Goal: Transaction & Acquisition: Purchase product/service

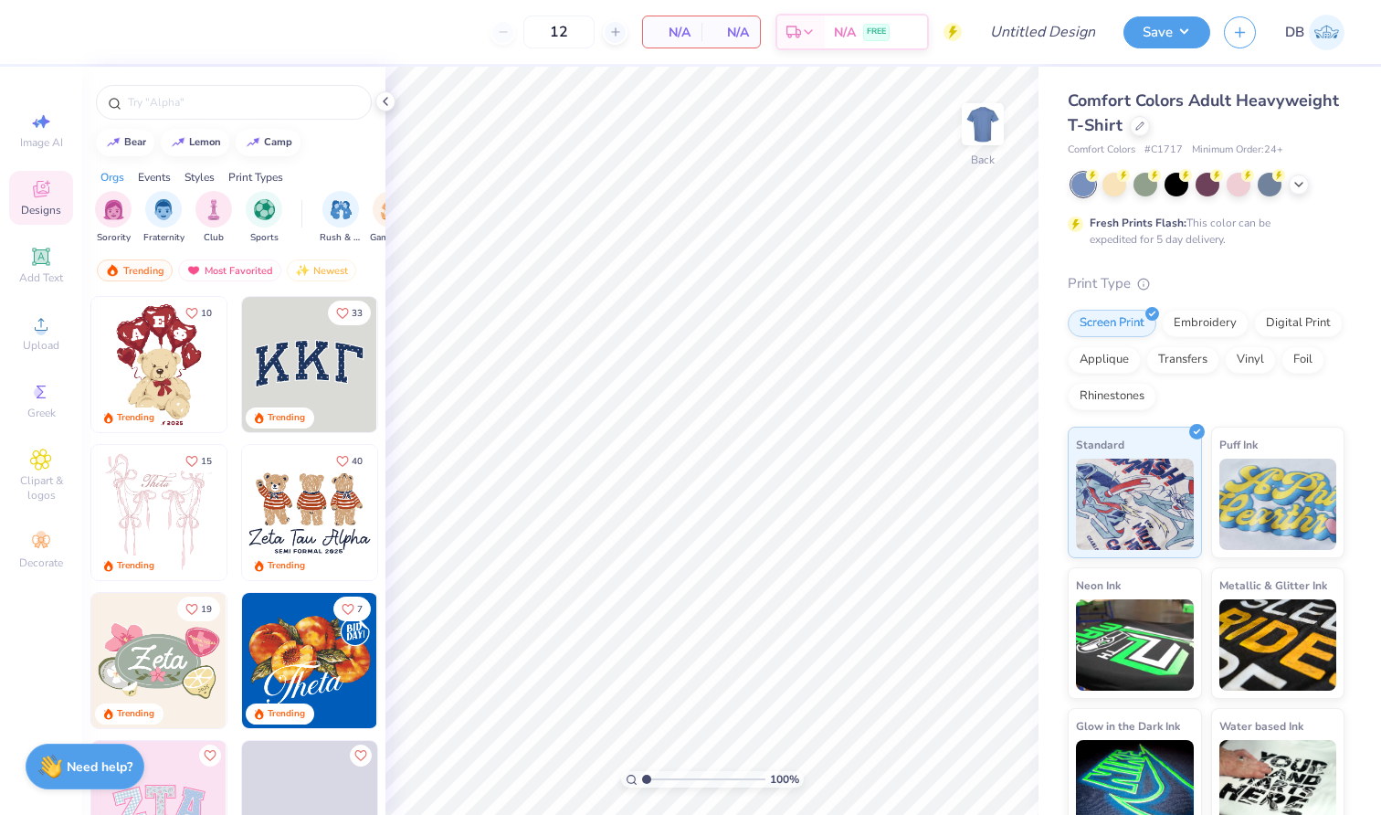
click at [327, 372] on img at bounding box center [309, 364] width 135 height 135
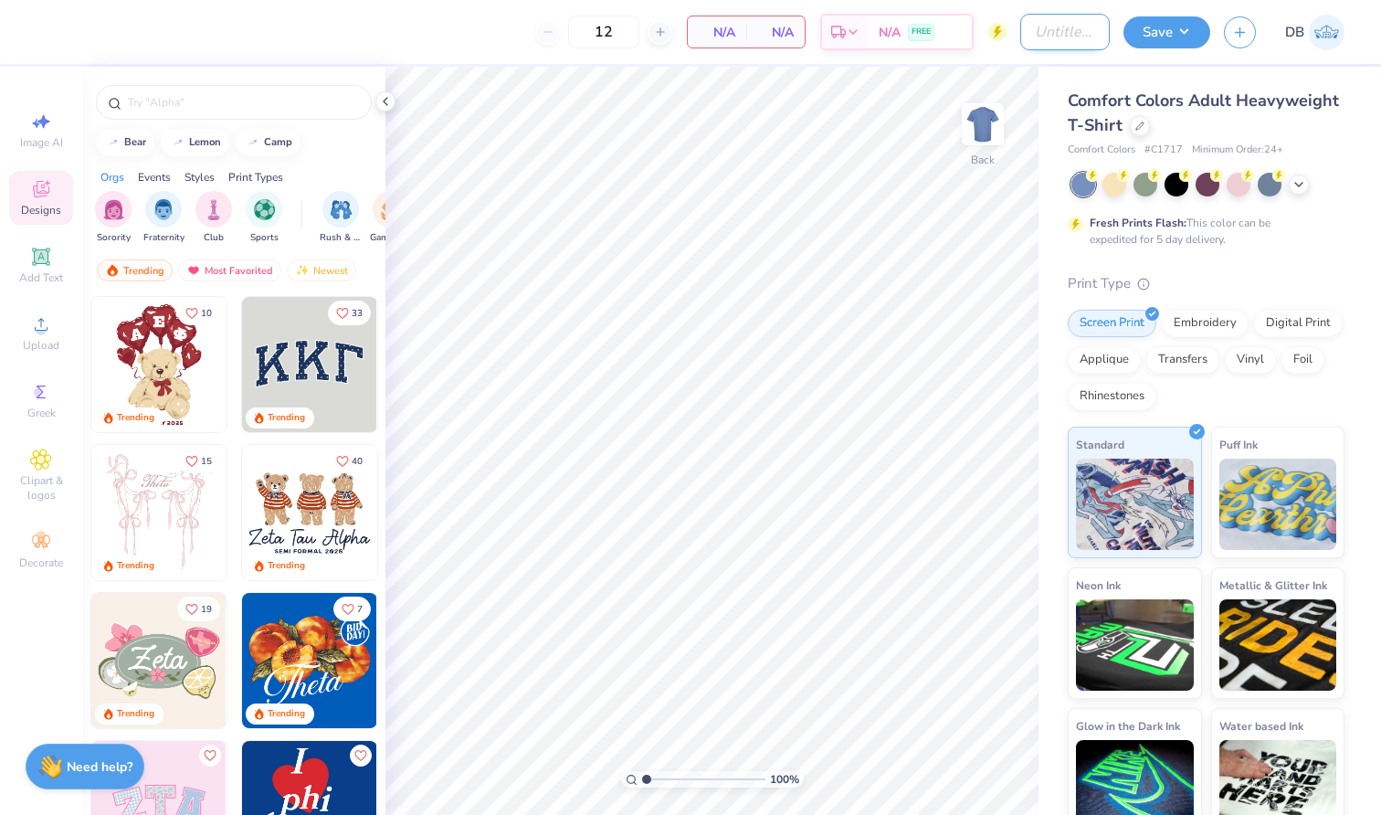
click at [1067, 39] on input "Design Title" at bounding box center [1065, 32] width 90 height 37
type input "DTD Polos"
click at [1301, 181] on icon at bounding box center [1299, 182] width 15 height 15
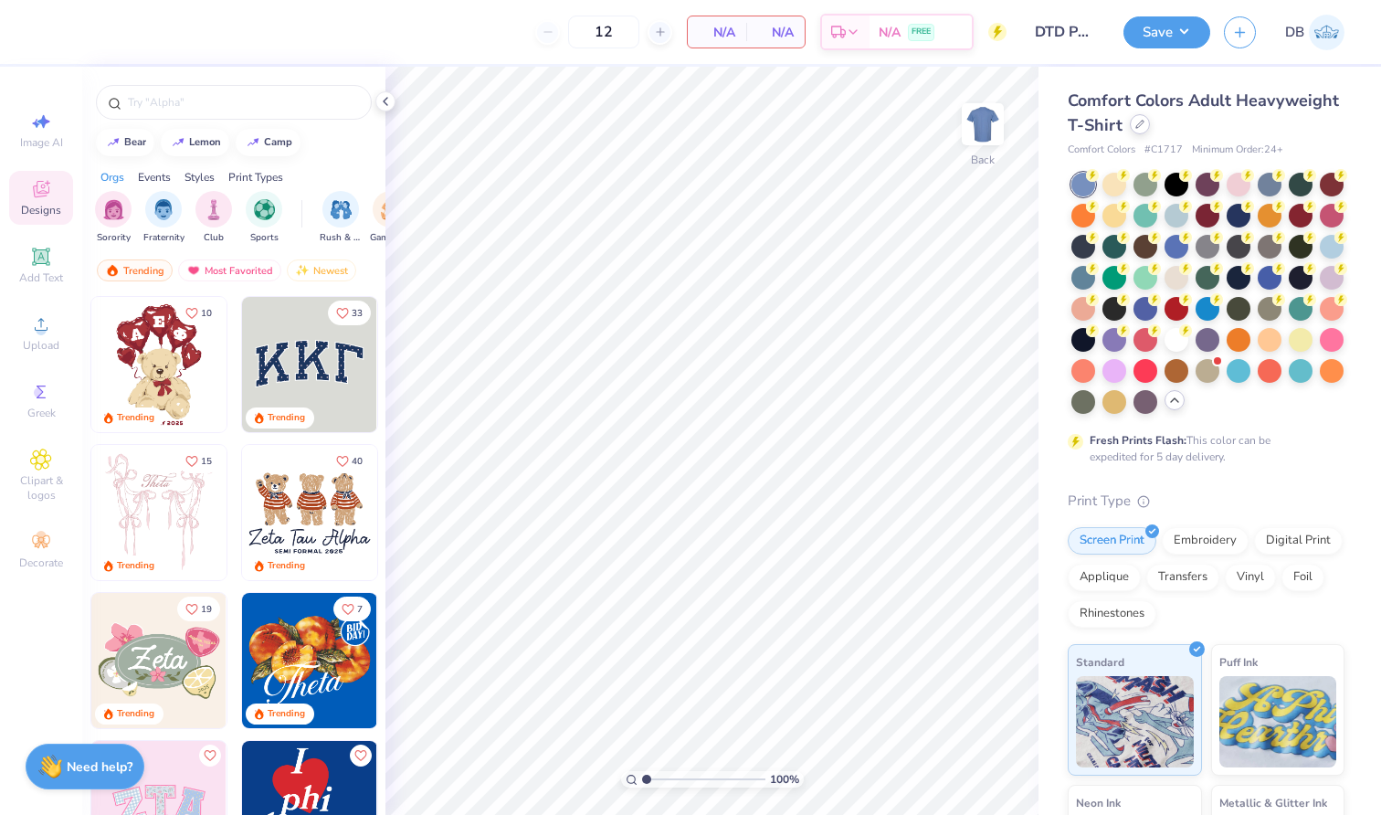
click at [1145, 124] on icon at bounding box center [1140, 124] width 9 height 9
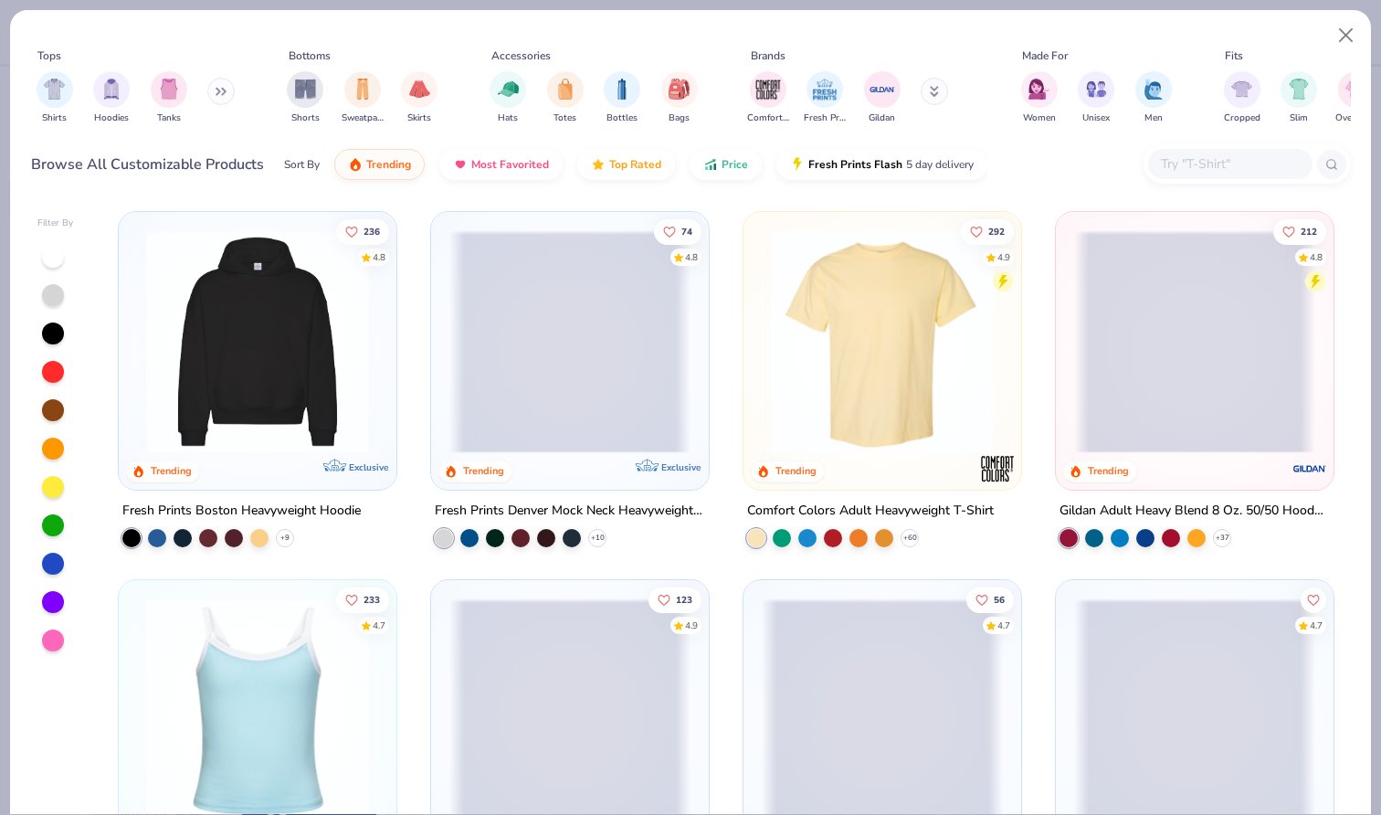
click at [209, 89] on div "Shirts Hoodies Tanks" at bounding box center [136, 98] width 210 height 68
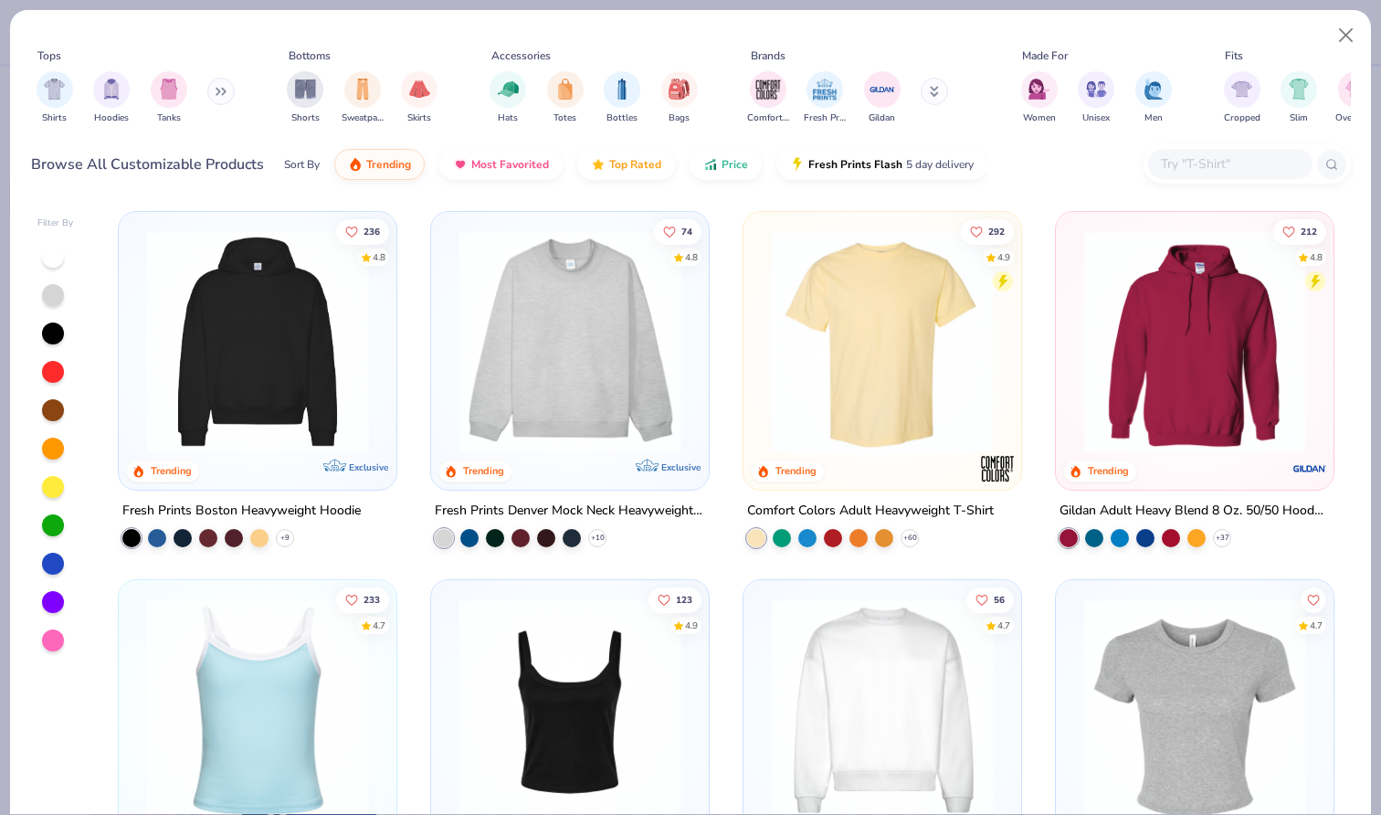
click at [224, 93] on icon at bounding box center [221, 91] width 11 height 9
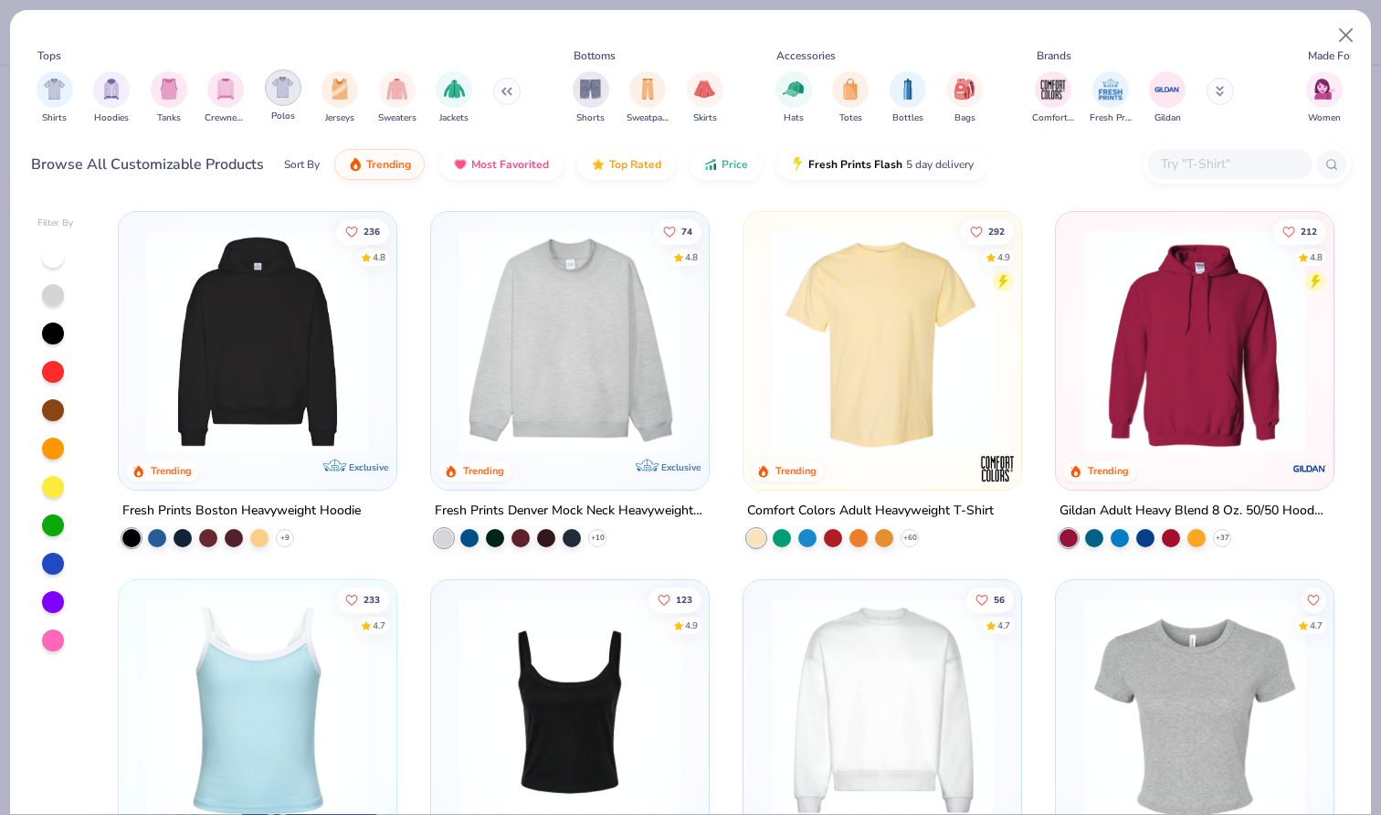
click at [276, 96] on img "filter for Polos" at bounding box center [282, 87] width 21 height 21
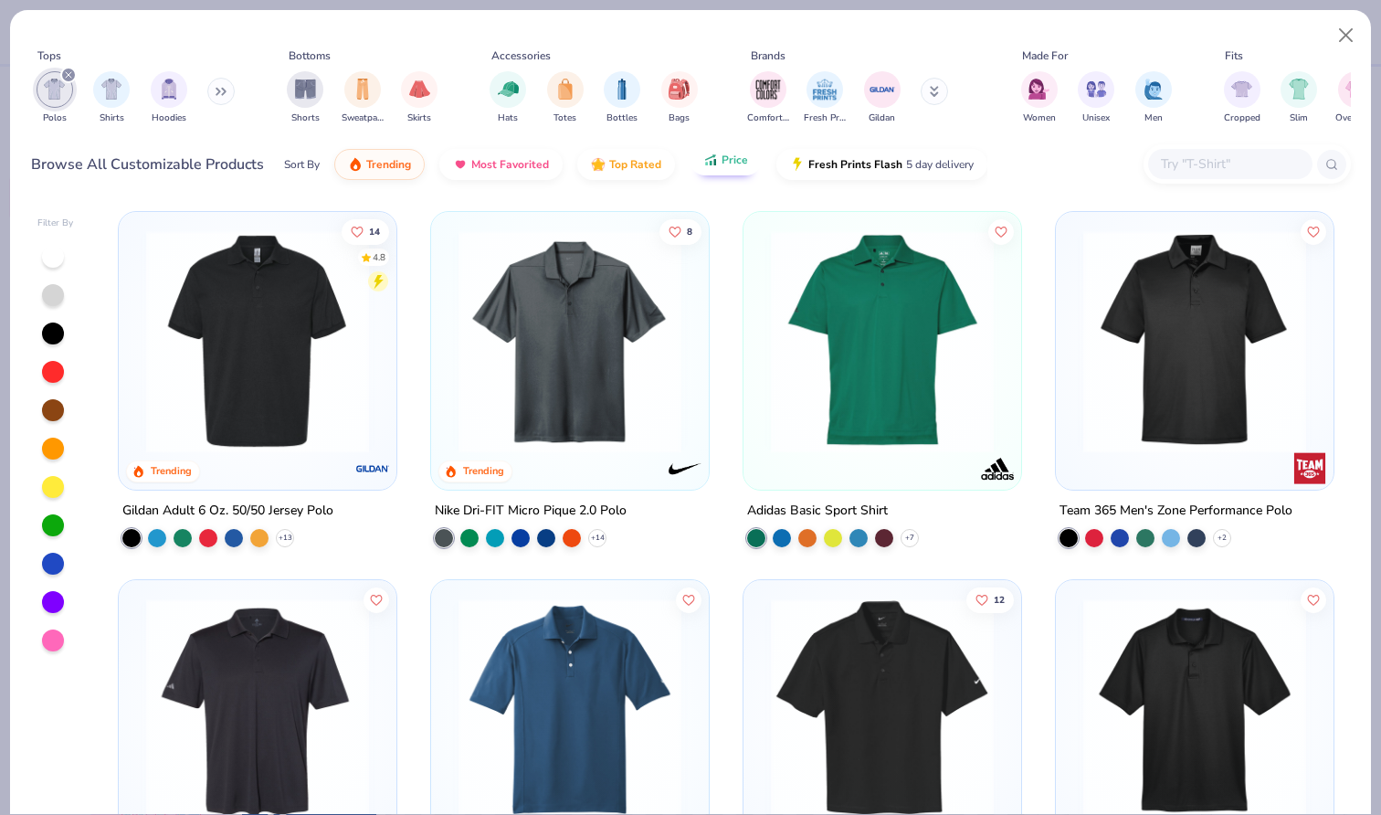
click at [729, 167] on span "Price" at bounding box center [735, 160] width 26 height 15
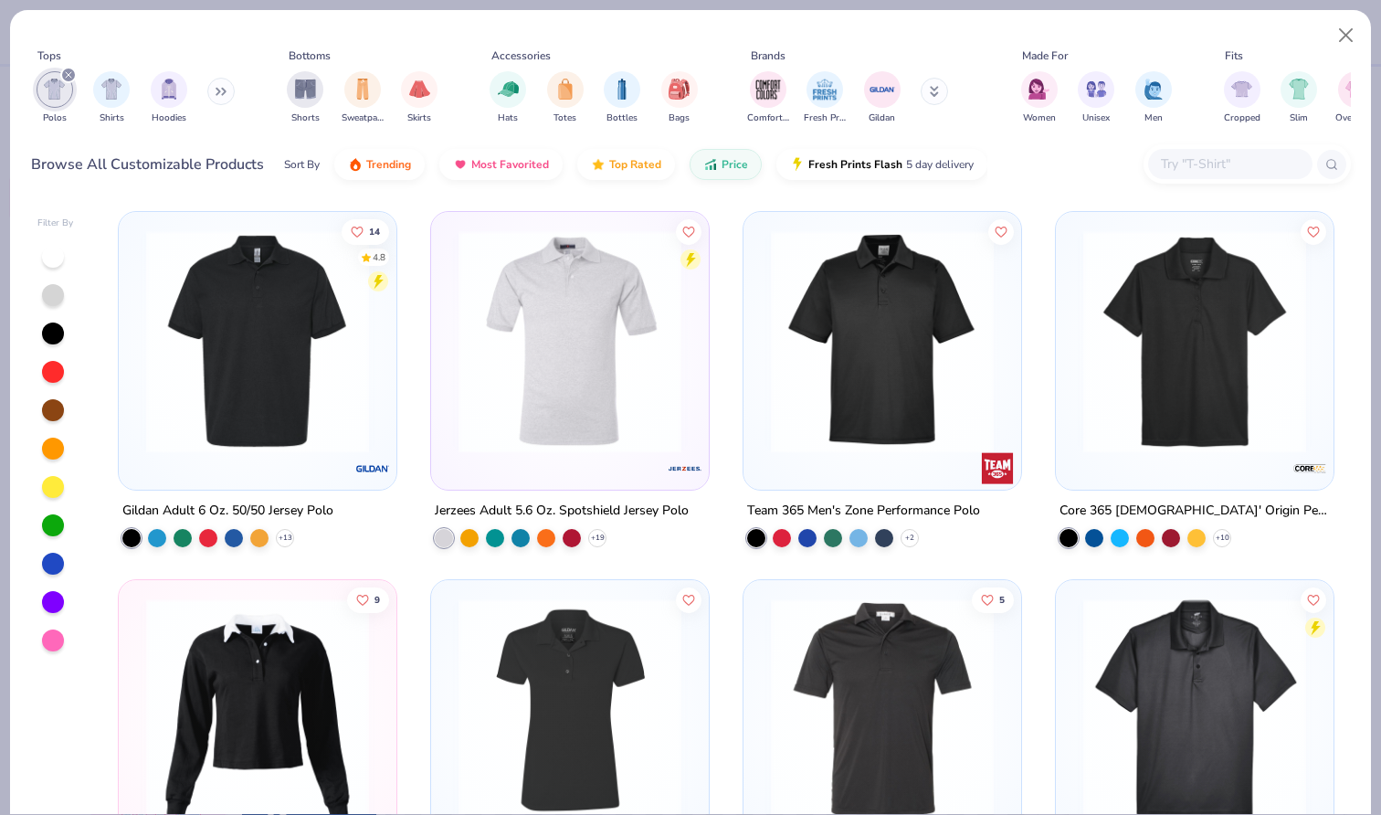
click at [292, 405] on img at bounding box center [257, 341] width 241 height 223
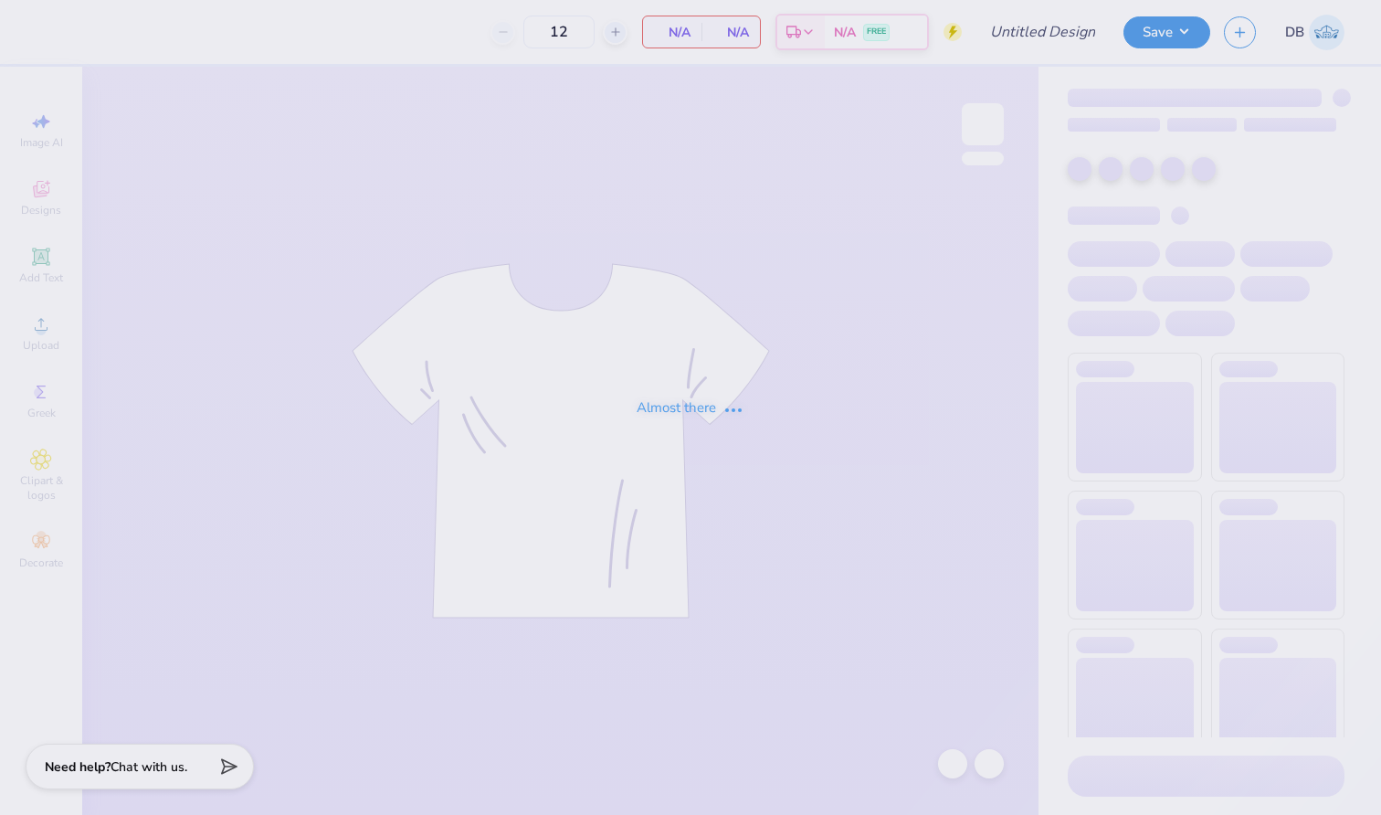
type input "Pi Phi Bid Day Tshirts 25"
type input "37"
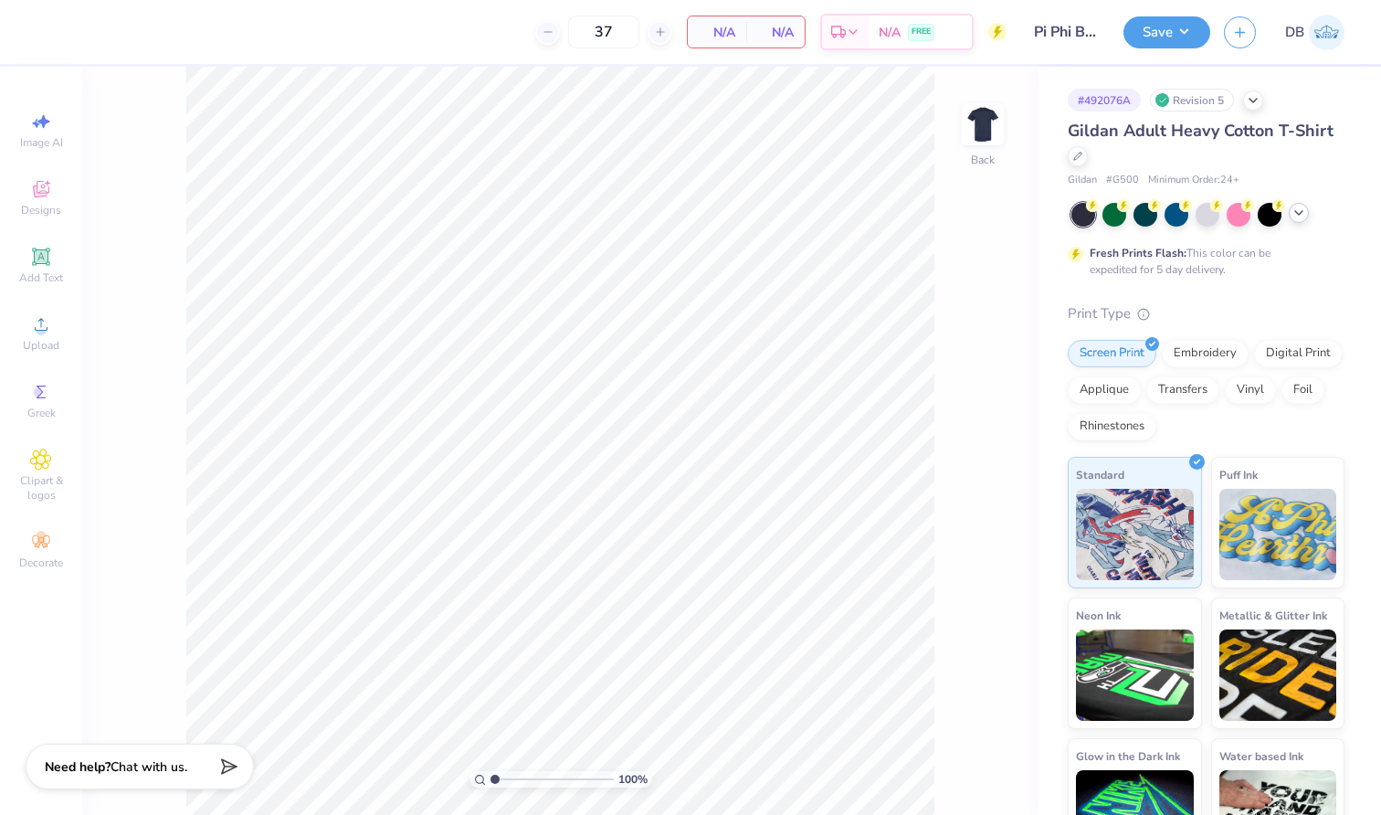
click at [1301, 219] on div at bounding box center [1299, 213] width 20 height 20
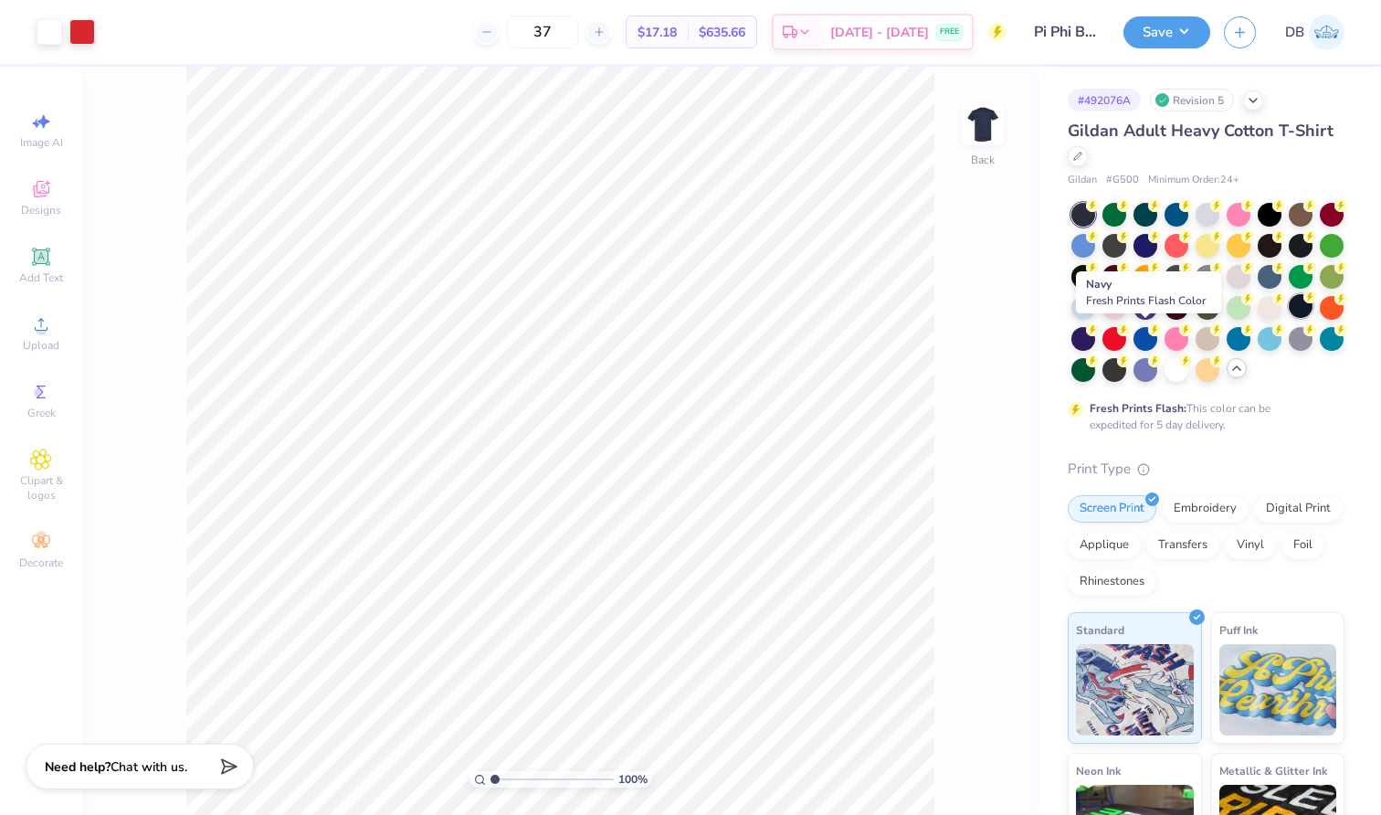
click at [1289, 318] on div at bounding box center [1301, 306] width 24 height 24
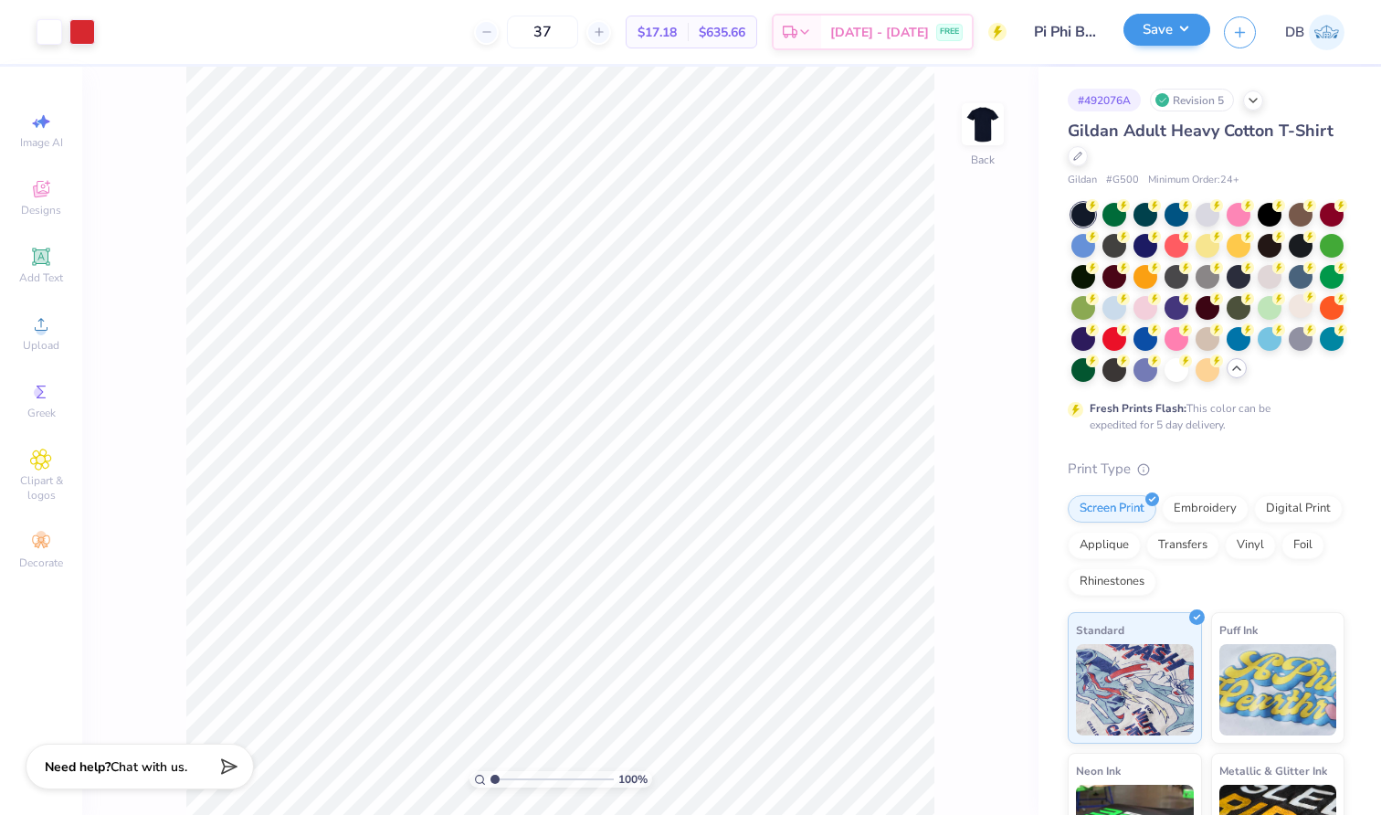
click at [1148, 37] on button "Save" at bounding box center [1167, 30] width 87 height 32
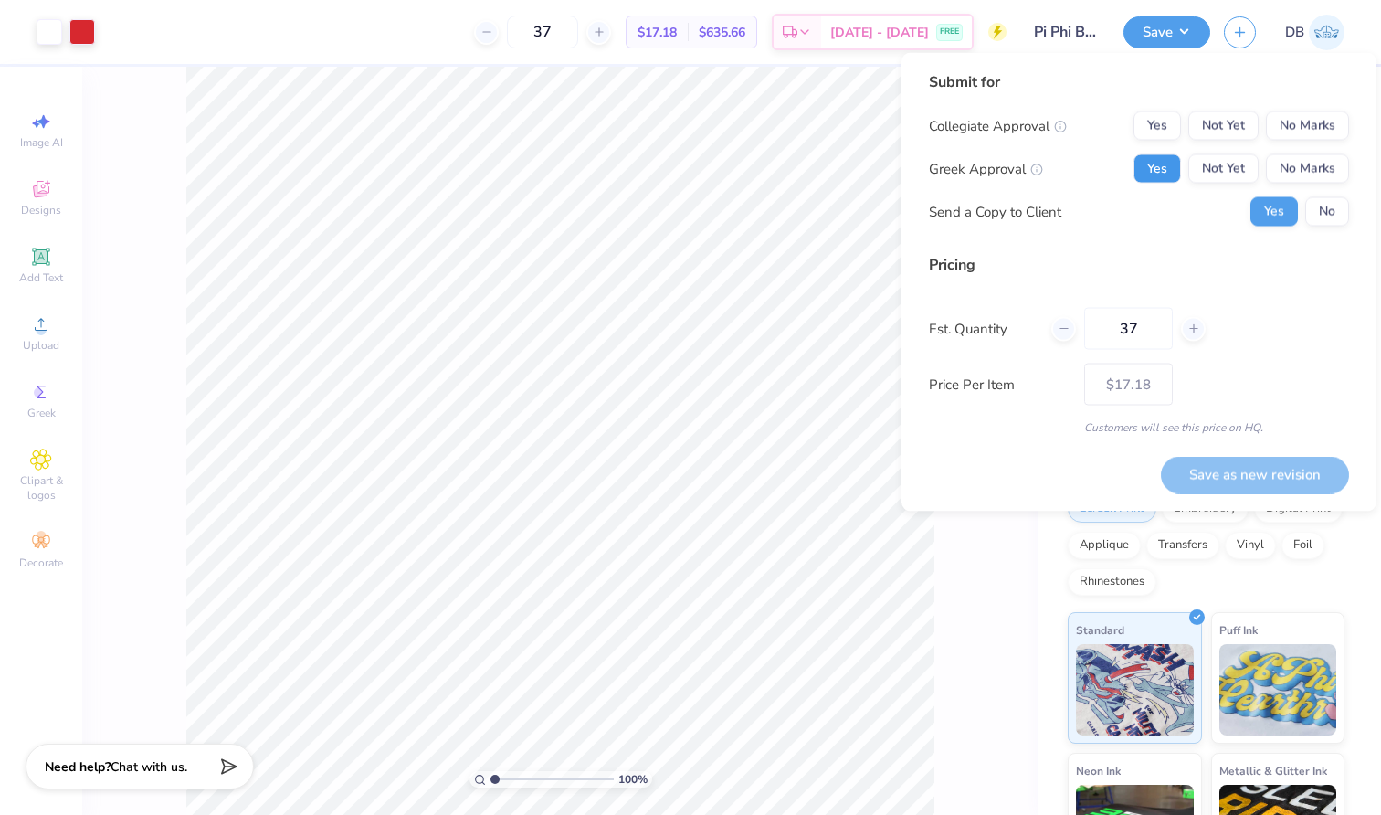
click at [1155, 171] on button "Yes" at bounding box center [1158, 168] width 48 height 29
click at [1294, 121] on button "No Marks" at bounding box center [1307, 125] width 83 height 29
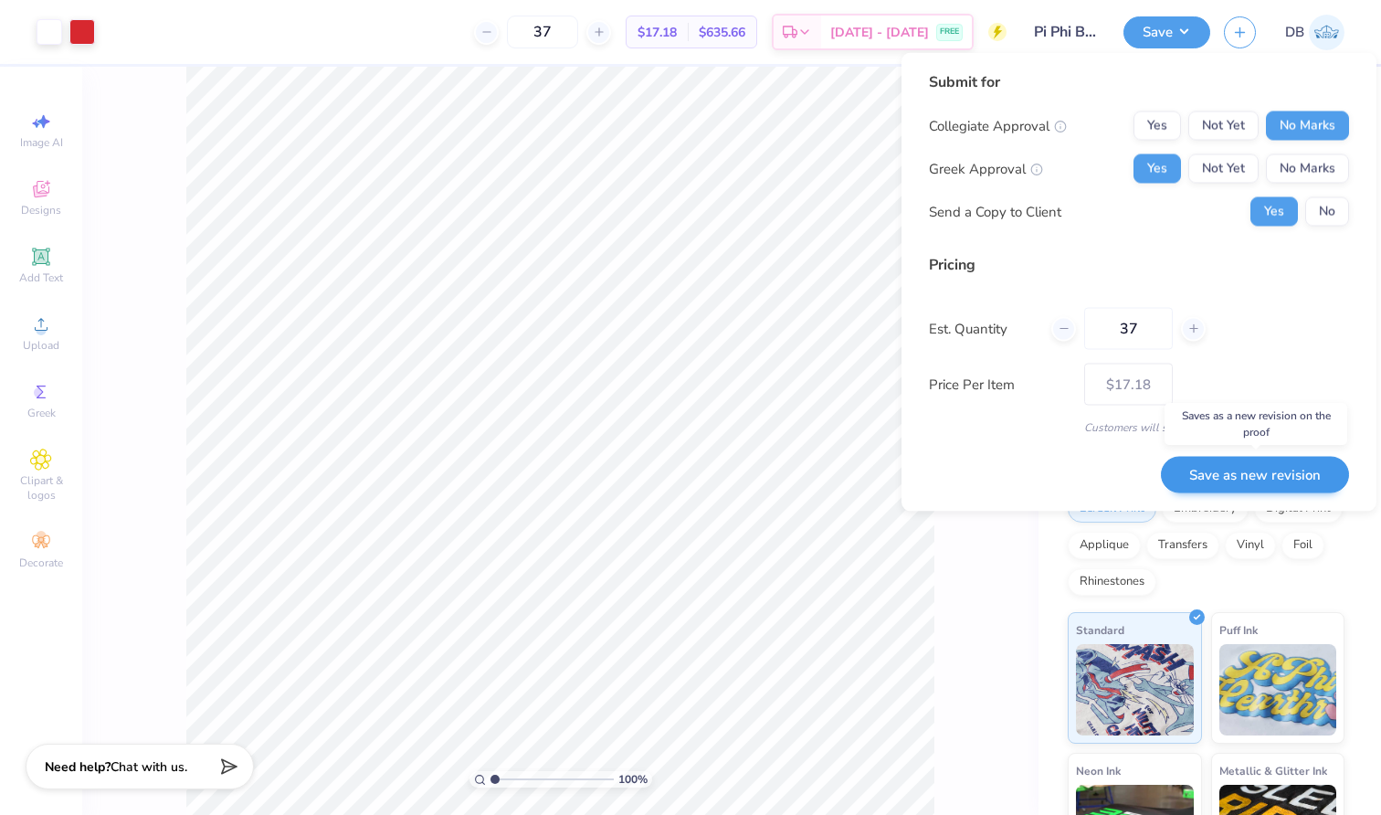
click at [1249, 484] on button "Save as new revision" at bounding box center [1255, 474] width 188 height 37
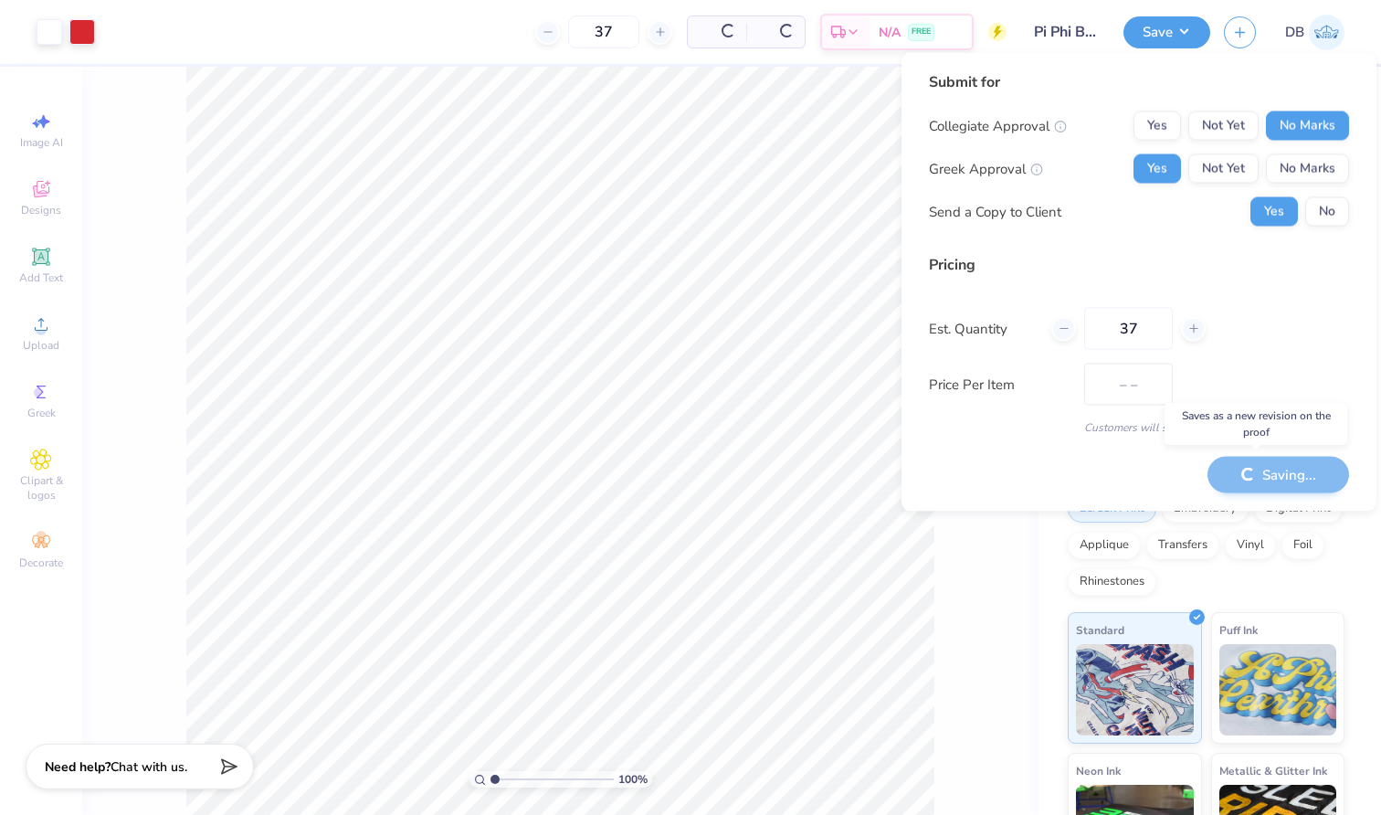
type input "$17.18"
